Goal: Task Accomplishment & Management: Manage account settings

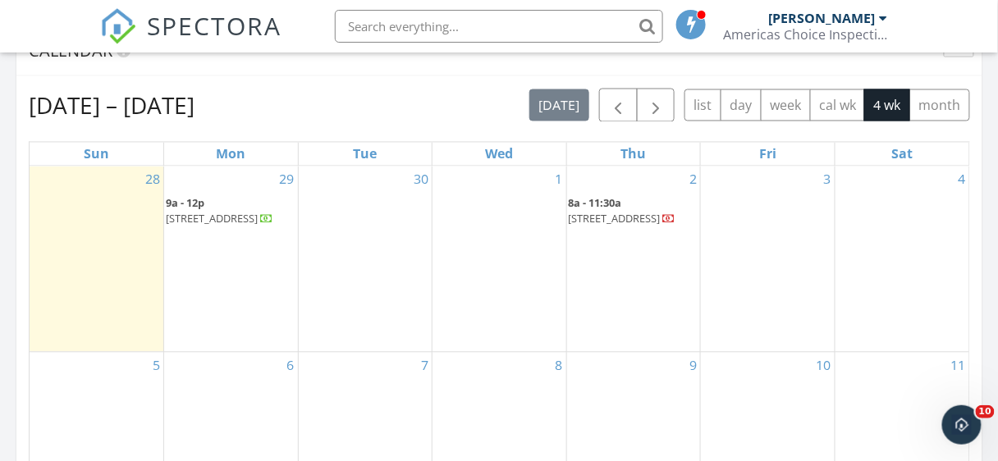
scroll to position [7, 8]
click at [617, 110] on span "button" at bounding box center [618, 106] width 20 height 20
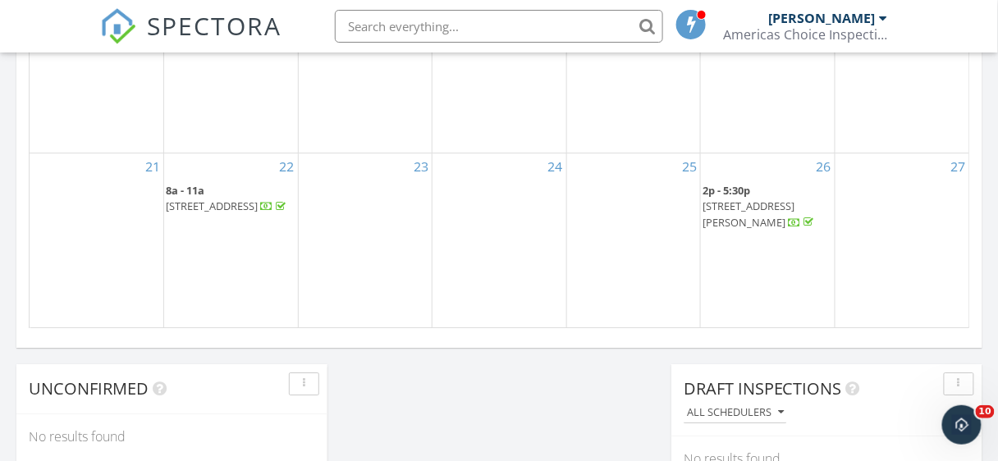
scroll to position [1189, 0]
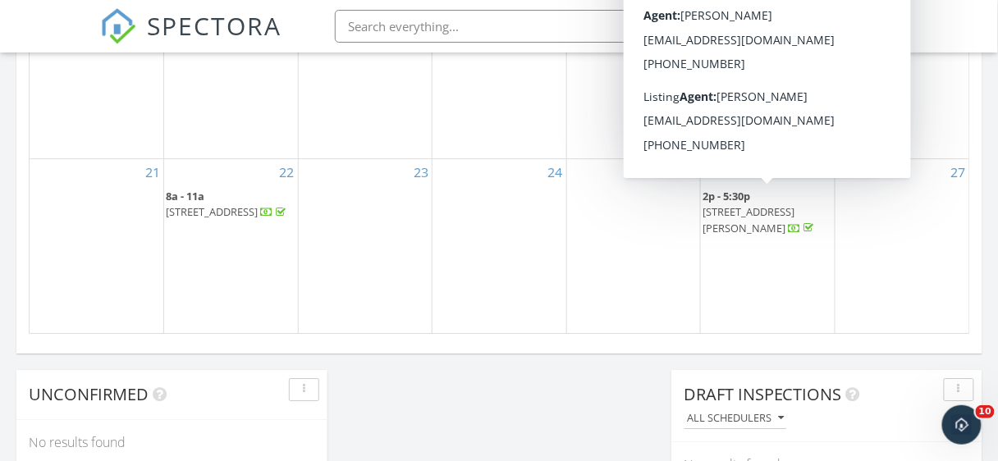
click at [728, 212] on span "660 Sides Rd, Salisbury 28146" at bounding box center [748, 219] width 92 height 30
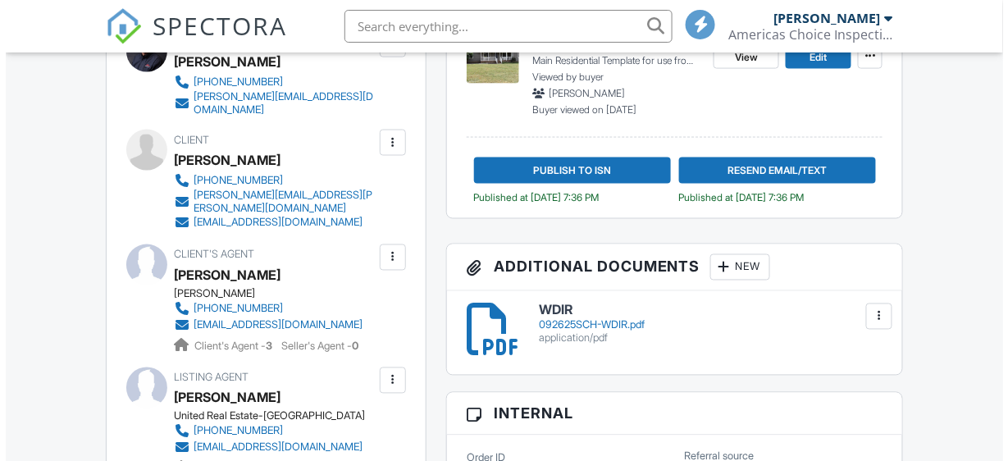
scroll to position [578, 0]
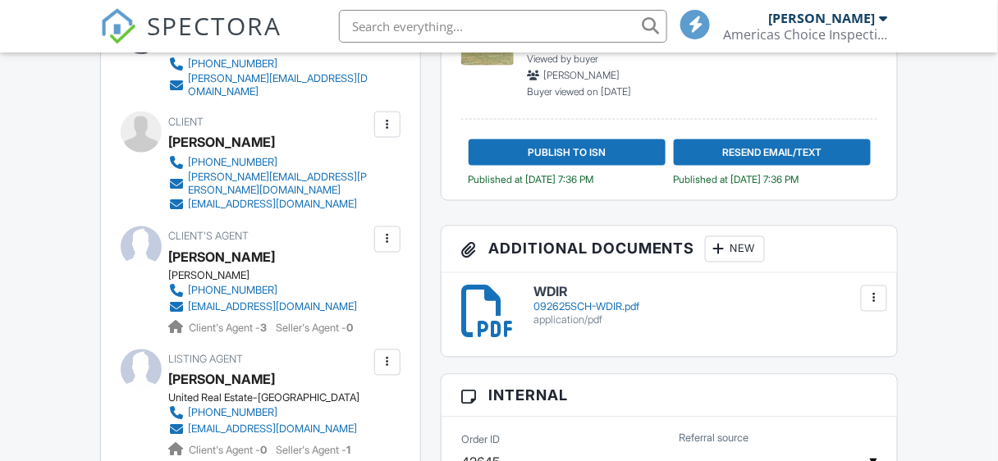
click at [743, 249] on div "New" at bounding box center [735, 249] width 60 height 26
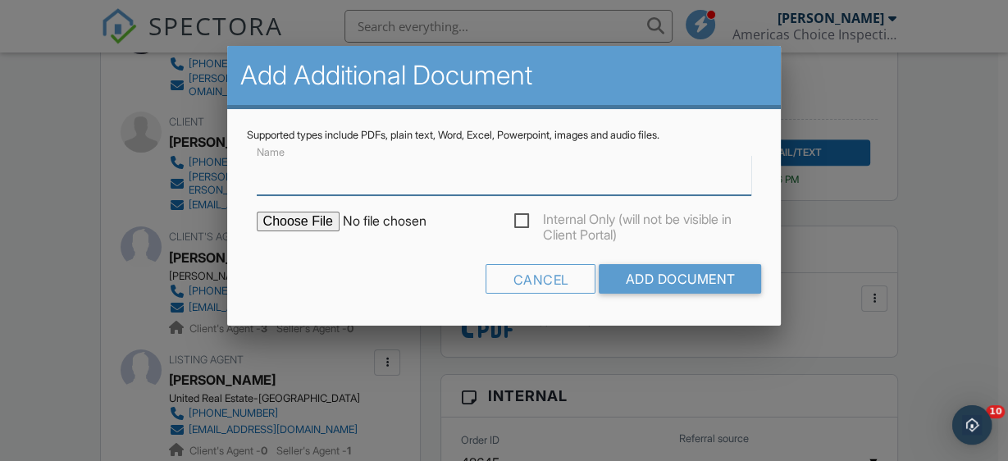
scroll to position [0, 0]
type input "Radon"
click at [322, 215] on input "file" at bounding box center [396, 222] width 279 height 20
type input "C:\fakepath\092625SCH-RADON.pdf"
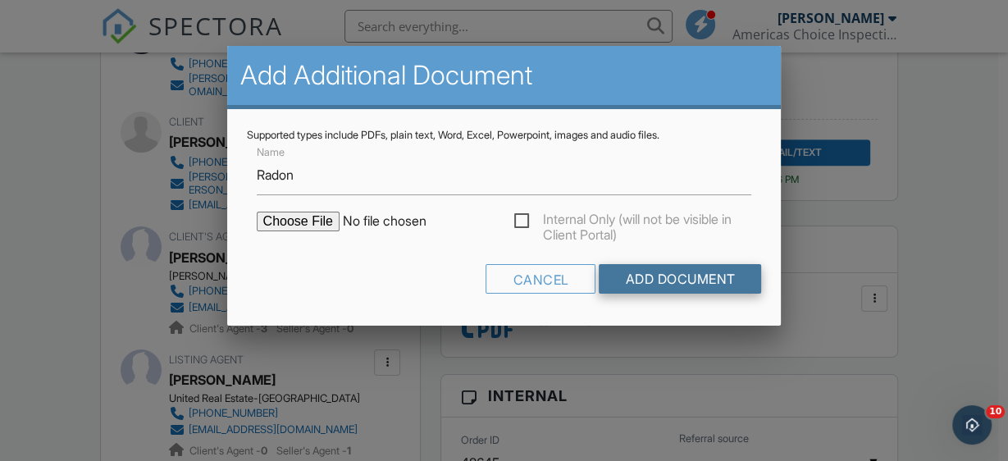
click at [664, 278] on input "Add Document" at bounding box center [680, 279] width 162 height 30
